Goal: Find specific page/section: Find specific page/section

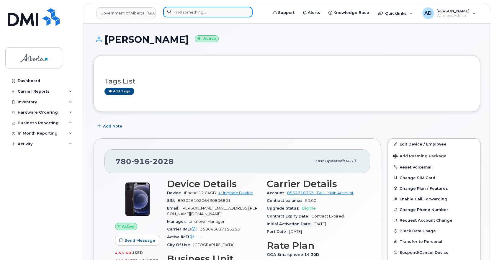
click at [209, 11] on input at bounding box center [207, 12] width 89 height 11
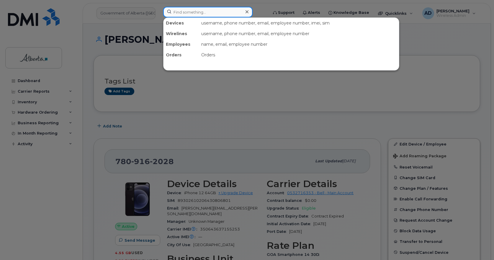
paste input "[PERSON_NAME]"
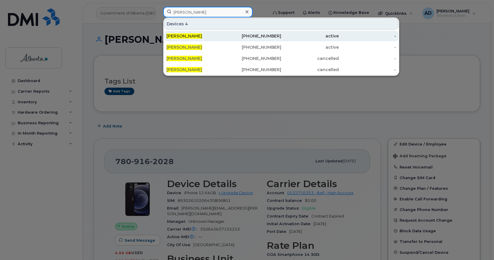
type input "[PERSON_NAME]"
click at [189, 36] on span "[PERSON_NAME]" at bounding box center [184, 35] width 36 height 5
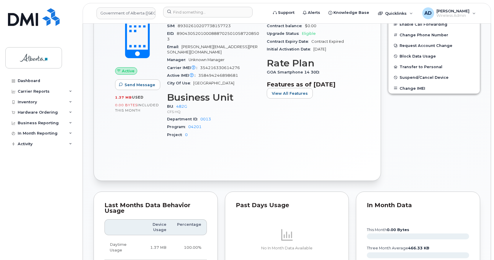
scroll to position [177, 0]
